Goal: Task Accomplishment & Management: Use online tool/utility

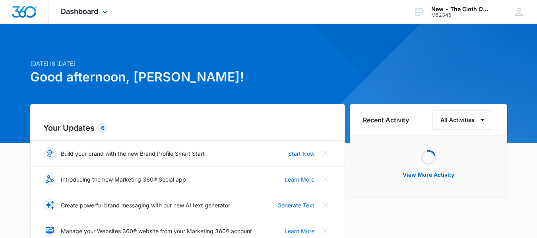
click at [81, 15] on div "Dashboard Apps Reputation CRM Email Social Ads Intelligence Brand Settings" at bounding box center [85, 11] width 73 height 23
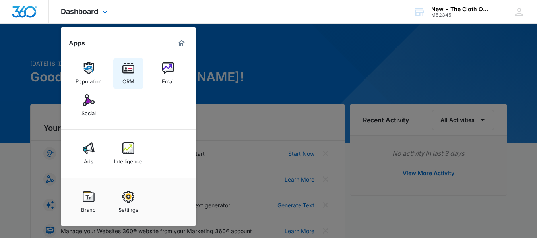
click at [126, 77] on div "CRM" at bounding box center [128, 79] width 12 height 10
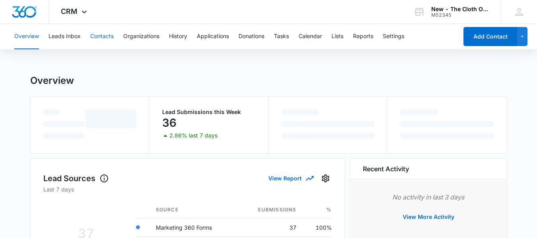
click at [100, 37] on button "Contacts" at bounding box center [101, 36] width 23 height 25
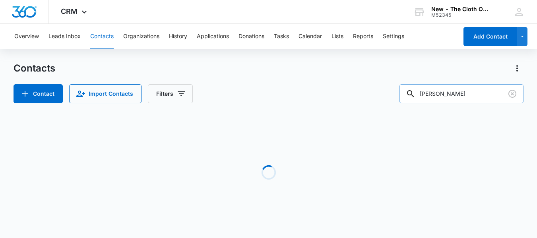
click at [343, 122] on div "Contacts Contact Import Contacts Filters harrington Loading No Results" at bounding box center [269, 152] width 510 height 180
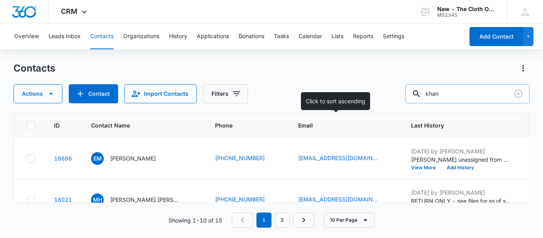
type input "khan"
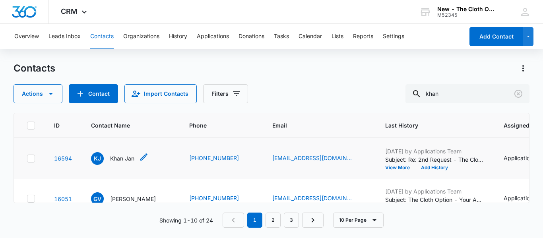
click at [119, 158] on p "Khan Jan" at bounding box center [122, 158] width 24 height 8
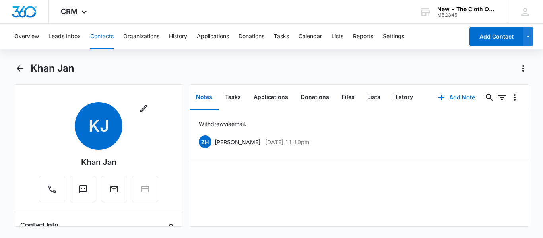
click at [107, 35] on button "Contacts" at bounding box center [101, 36] width 23 height 25
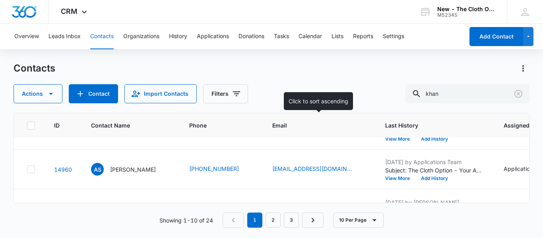
scroll to position [146, 0]
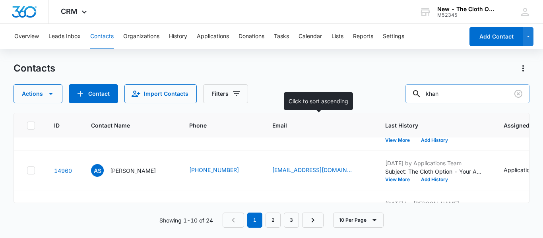
click at [465, 98] on input "khan" at bounding box center [467, 93] width 124 height 19
click at [520, 93] on icon "Clear" at bounding box center [518, 94] width 10 height 10
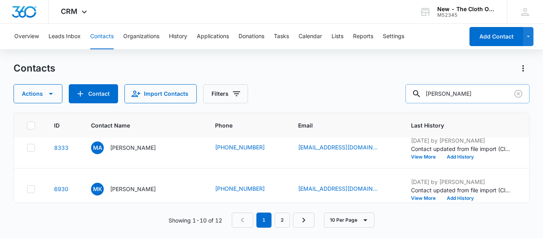
scroll to position [130, 0]
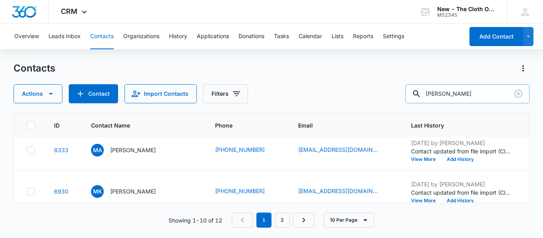
click at [453, 99] on input "mohammed khan" at bounding box center [467, 93] width 124 height 19
click at [463, 95] on input "mohammed khan" at bounding box center [467, 93] width 124 height 19
type input "mohammad khan"
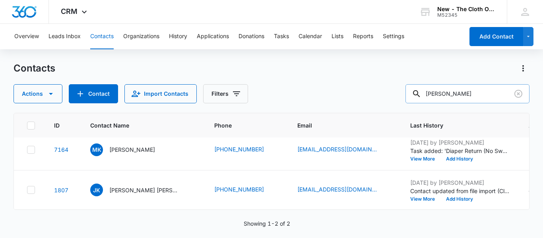
scroll to position [0, 0]
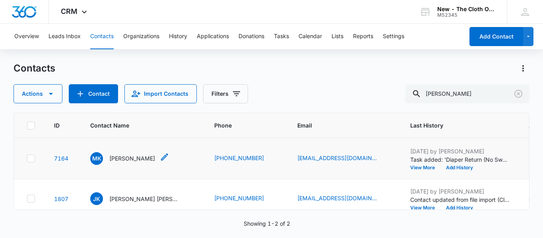
click at [129, 162] on p "Mohammad Khan" at bounding box center [132, 158] width 46 height 8
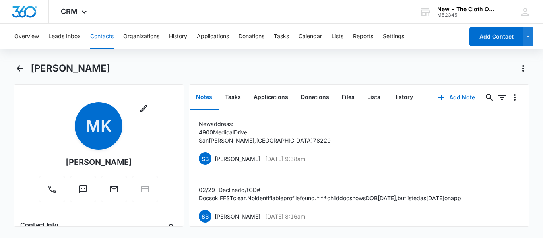
click at [176, 183] on div "Remove MK Mohammad Khan Contact Info Name Cancel Save Changes Mohammad Khan Pho…" at bounding box center [99, 155] width 170 height 143
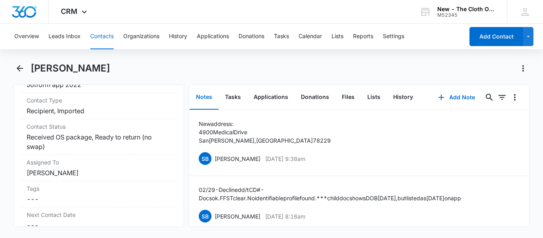
scroll to position [357, 0]
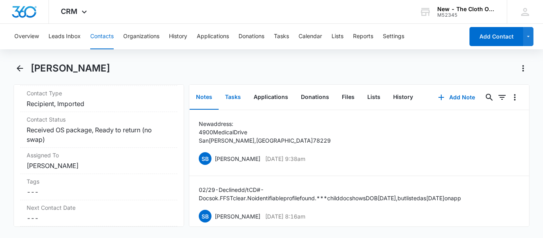
click at [230, 99] on button "Tasks" at bounding box center [232, 97] width 29 height 25
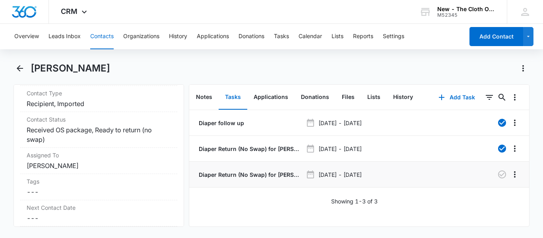
click at [244, 172] on p "Diaper Return (No Swap) for Mohammad Khan" at bounding box center [249, 174] width 105 height 8
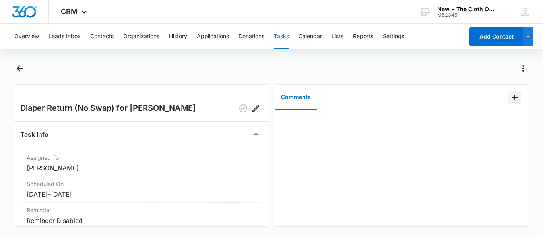
click at [512, 95] on icon "Add Comment" at bounding box center [515, 98] width 6 height 6
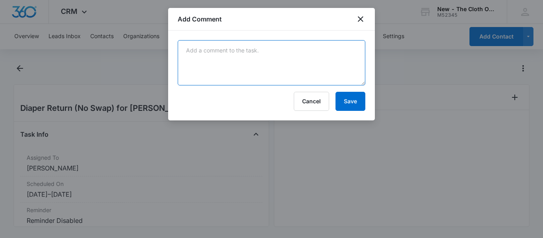
click at [278, 44] on textarea at bounding box center [271, 62] width 187 height 45
paste textarea "9534615887415277756291"
type textarea "9534615887415277756291"
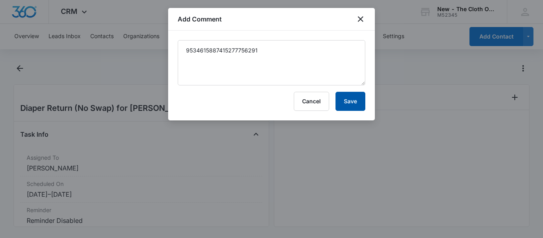
click at [348, 101] on button "Save" at bounding box center [350, 101] width 30 height 19
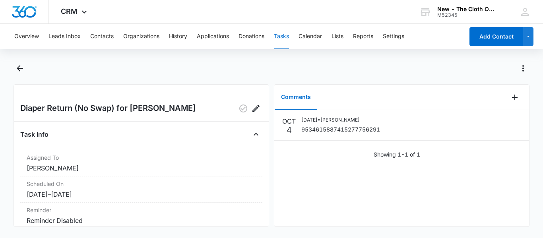
click at [289, 38] on button "Tasks" at bounding box center [281, 36] width 15 height 25
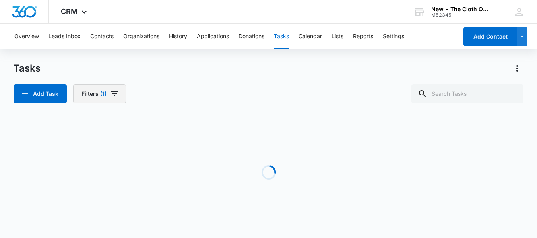
click at [101, 92] on span "(1)" at bounding box center [103, 94] width 6 height 6
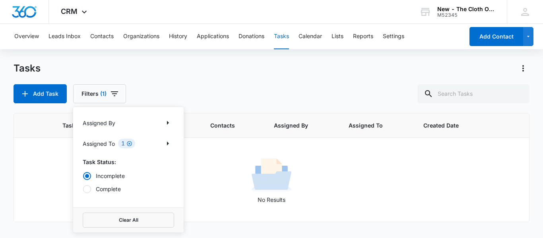
click at [129, 142] on icon "Clear" at bounding box center [129, 144] width 6 height 6
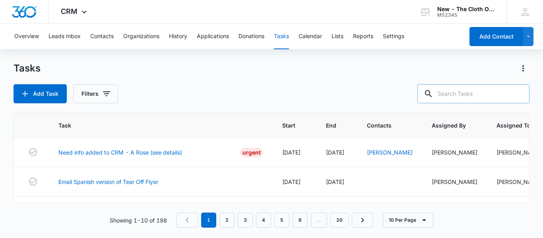
click at [462, 95] on input "text" at bounding box center [473, 93] width 112 height 19
type input "goers"
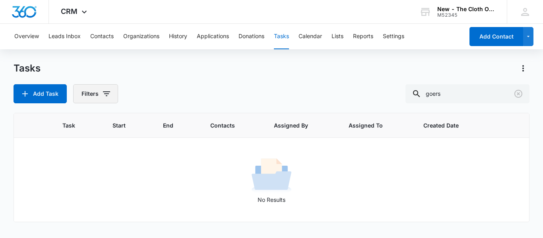
click at [90, 95] on button "Filters" at bounding box center [95, 93] width 45 height 19
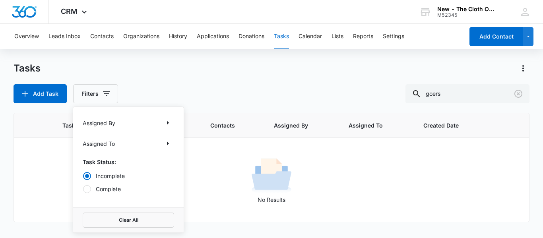
click at [106, 188] on label "Complete" at bounding box center [128, 189] width 91 height 8
click at [83, 189] on input "Complete" at bounding box center [83, 189] width 0 height 0
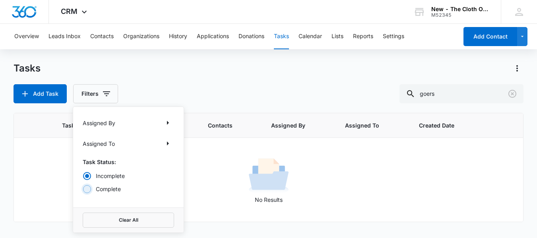
radio input "false"
radio input "true"
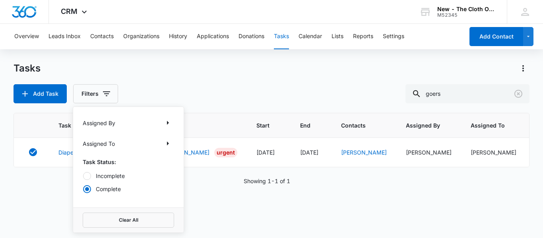
click at [226, 81] on div "Tasks Add Task Filters Assigned By Assigned To Task Status: Incomplete Complete…" at bounding box center [272, 82] width 516 height 41
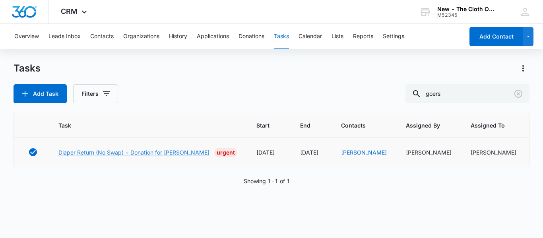
click at [181, 152] on link "Diaper Return (No Swap) + Donation for AMANDA GOERS" at bounding box center [133, 152] width 151 height 8
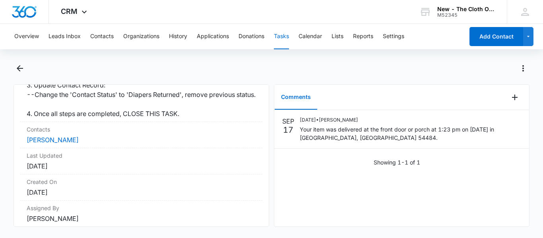
scroll to position [390, 0]
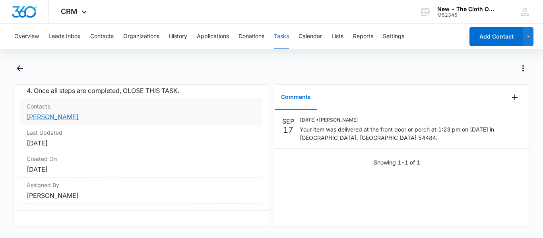
click at [49, 120] on link "[PERSON_NAME]" at bounding box center [53, 117] width 52 height 8
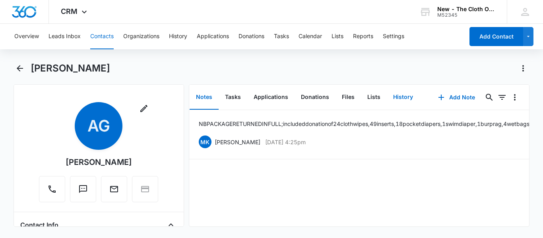
click at [392, 100] on button "History" at bounding box center [402, 97] width 33 height 25
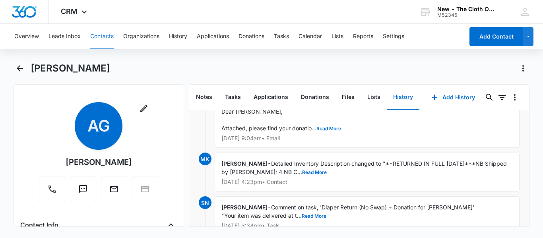
scroll to position [56, 0]
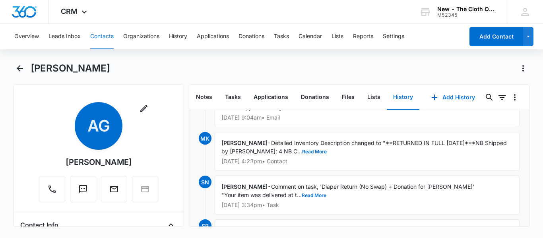
click at [274, 41] on div "Overview Leads Inbox Contacts Organizations History Applications Donations Task…" at bounding box center [237, 36] width 454 height 25
click at [285, 37] on button "Tasks" at bounding box center [281, 36] width 15 height 25
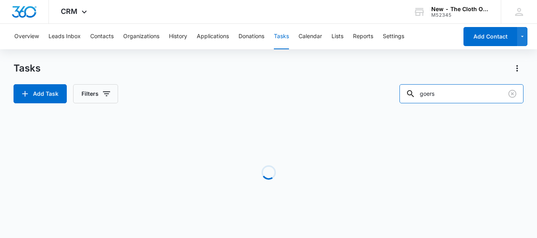
drag, startPoint x: 462, startPoint y: 95, endPoint x: 382, endPoint y: 95, distance: 79.8
click at [382, 95] on div "Add Task Filters goers" at bounding box center [269, 93] width 510 height 19
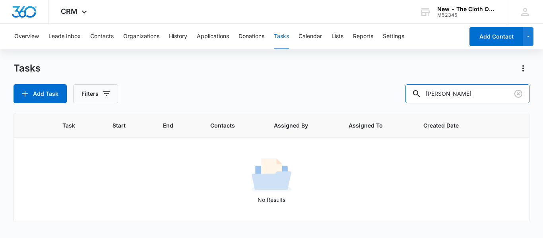
type input "massengale"
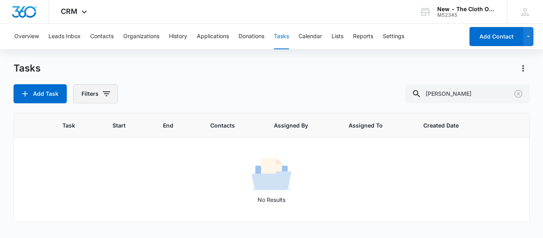
click at [92, 96] on button "Filters" at bounding box center [95, 93] width 45 height 19
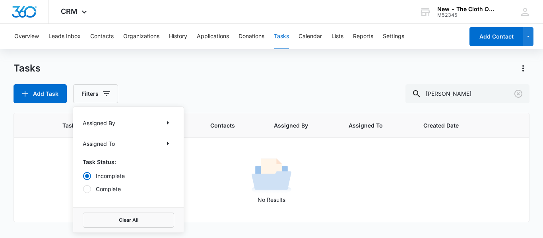
click at [98, 189] on label "Complete" at bounding box center [128, 189] width 91 height 8
click at [83, 189] on input "Complete" at bounding box center [83, 189] width 0 height 0
radio input "false"
radio input "true"
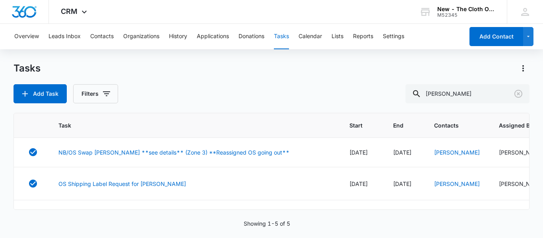
click at [225, 103] on div "Add Task Filters massengale" at bounding box center [272, 93] width 516 height 19
click at [172, 154] on link "NB/OS Swap MARISSA MASSENGALE **see details** (Zone 3) **Reassigned OS going ou…" at bounding box center [173, 152] width 231 height 8
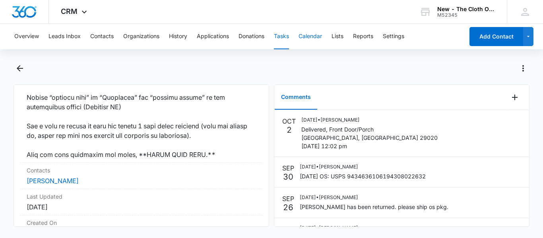
scroll to position [661, 0]
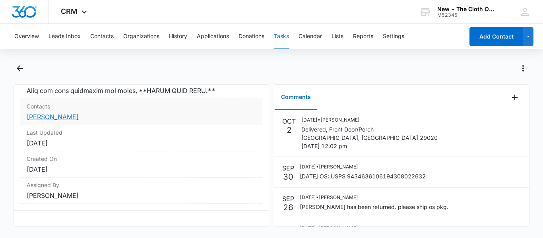
click at [75, 119] on link "[PERSON_NAME]" at bounding box center [53, 117] width 52 height 8
